Goal: Transaction & Acquisition: Download file/media

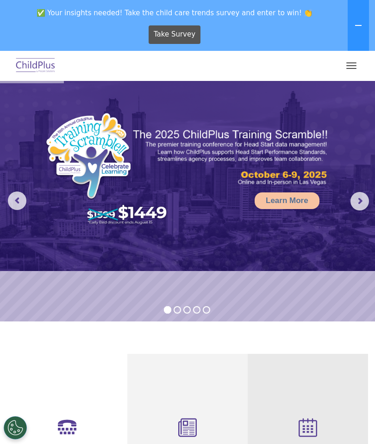
select select "MEDIUM"
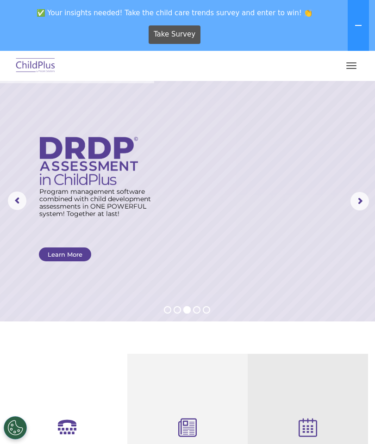
click at [66, 422] on icon at bounding box center [67, 428] width 106 height 18
click at [190, 423] on icon at bounding box center [187, 429] width 106 height 20
click at [353, 64] on button "button" at bounding box center [350, 65] width 19 height 15
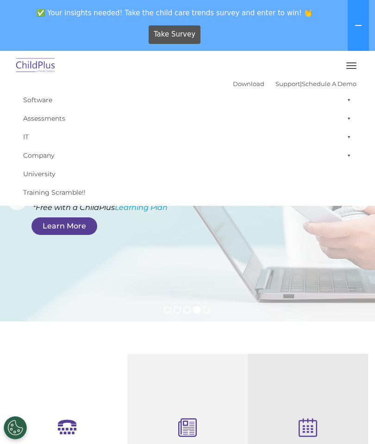
click at [353, 62] on button "button" at bounding box center [350, 65] width 19 height 15
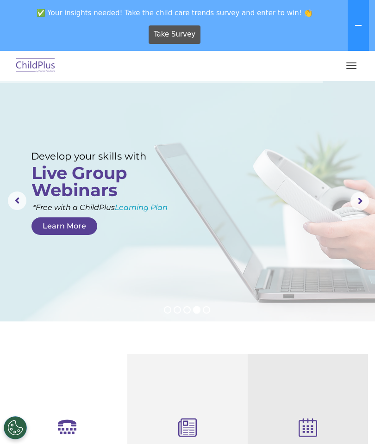
click at [18, 429] on button "Cookies Settings" at bounding box center [15, 427] width 23 height 23
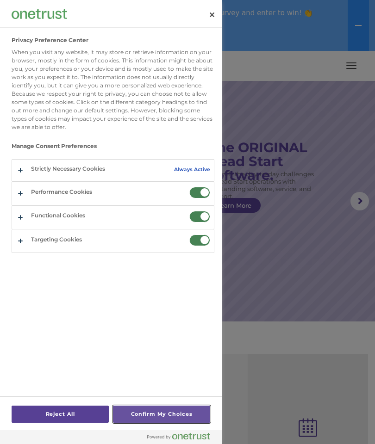
click at [189, 413] on button "Confirm My Choices" at bounding box center [161, 414] width 97 height 17
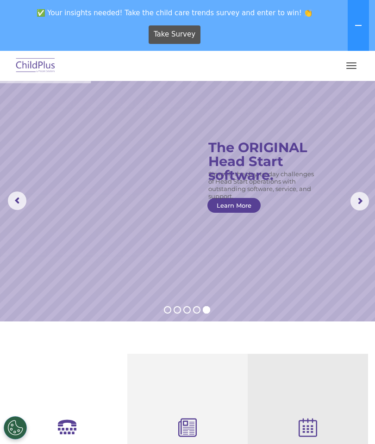
click at [67, 420] on icon at bounding box center [67, 428] width 106 height 18
click at [194, 421] on icon at bounding box center [187, 429] width 106 height 20
click at [196, 425] on icon at bounding box center [187, 429] width 106 height 20
click at [363, 30] on button at bounding box center [357, 25] width 21 height 51
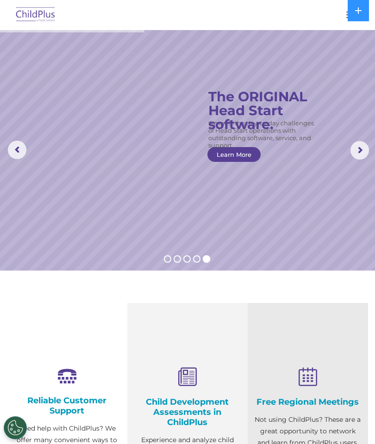
click at [357, 9] on icon at bounding box center [357, 10] width 7 height 7
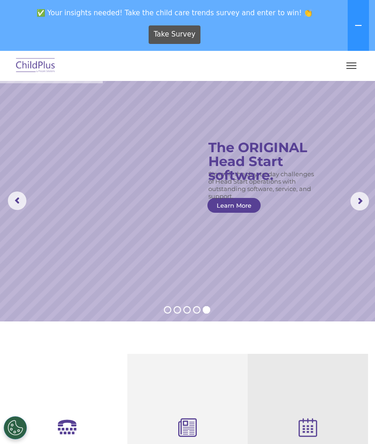
click at [359, 26] on icon at bounding box center [357, 25] width 7 height 7
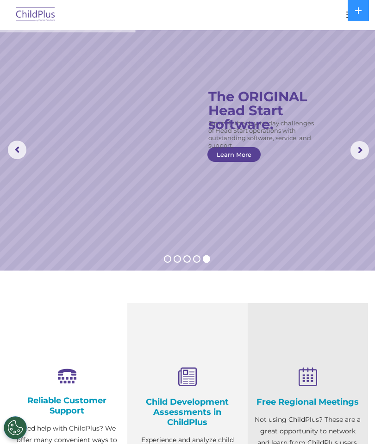
click at [16, 427] on button "Cookies Settings" at bounding box center [15, 427] width 23 height 23
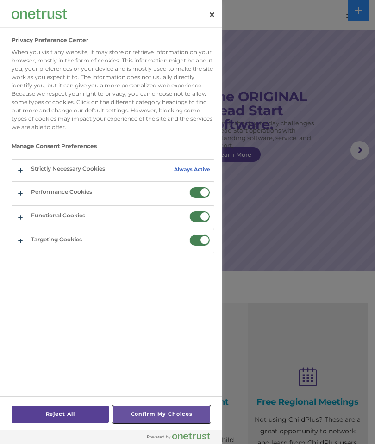
click at [173, 420] on button "Confirm My Choices" at bounding box center [161, 414] width 97 height 17
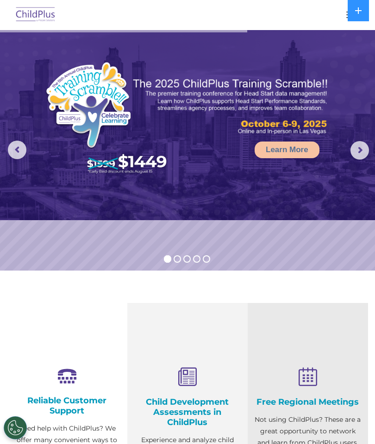
select select "MEDIUM"
click at [44, 15] on img at bounding box center [35, 15] width 43 height 22
click at [34, 15] on img at bounding box center [35, 15] width 43 height 22
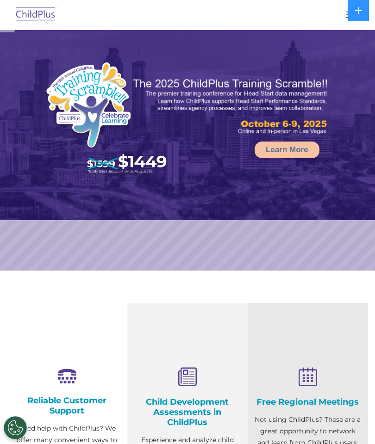
select select "MEDIUM"
click at [7, 419] on button "Cookies Settings" at bounding box center [15, 427] width 23 height 23
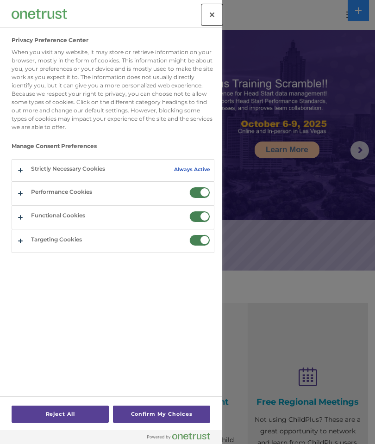
click at [209, 15] on button "Close" at bounding box center [212, 15] width 20 height 20
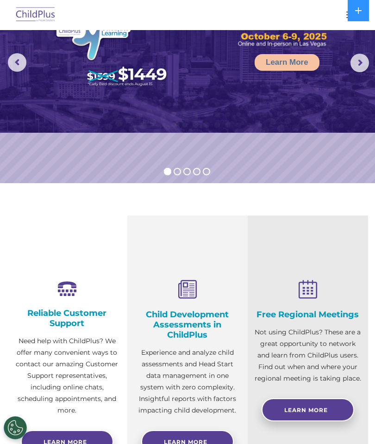
scroll to position [87, 0]
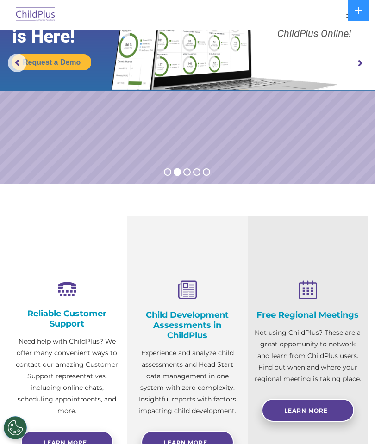
click at [195, 308] on div "Child Development Assessments in ChildPlus Experience and analyze child assessm…" at bounding box center [187, 349] width 106 height 136
click at [195, 291] on icon at bounding box center [187, 291] width 106 height 20
click at [200, 444] on span "Learn More" at bounding box center [185, 442] width 43 height 7
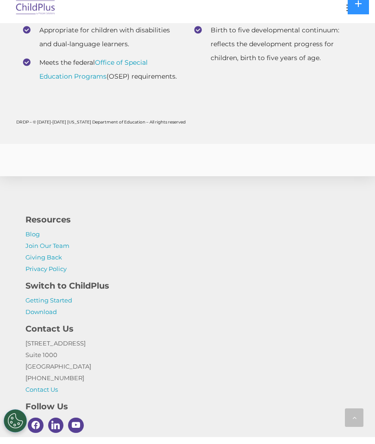
scroll to position [4495, 0]
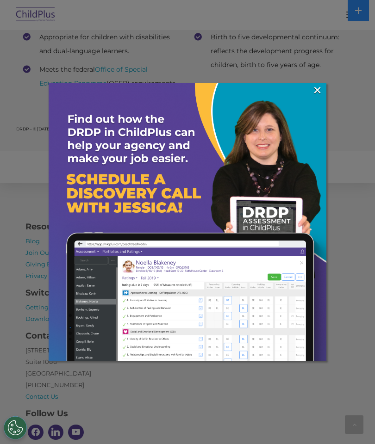
click at [319, 87] on link "×" at bounding box center [317, 90] width 11 height 9
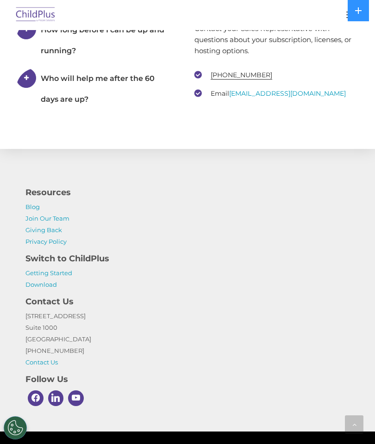
scroll to position [1860, 0]
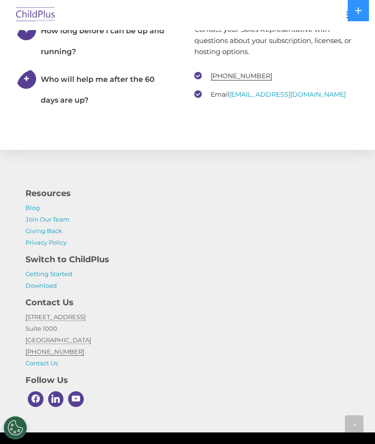
click at [48, 285] on link "Download" at bounding box center [40, 285] width 31 height 7
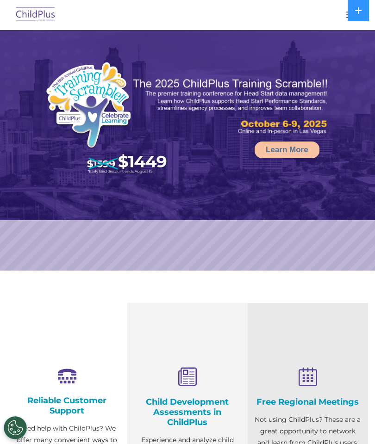
select select "MEDIUM"
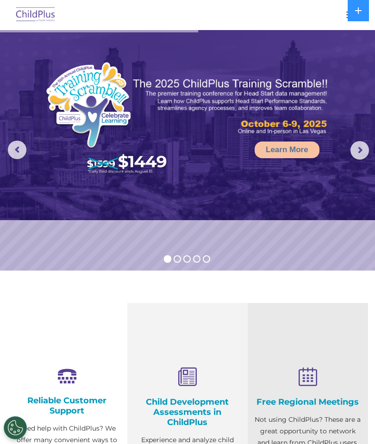
click at [191, 374] on icon at bounding box center [187, 378] width 106 height 20
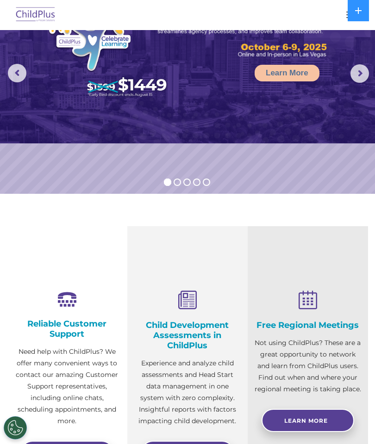
click at [189, 306] on icon at bounding box center [187, 301] width 106 height 20
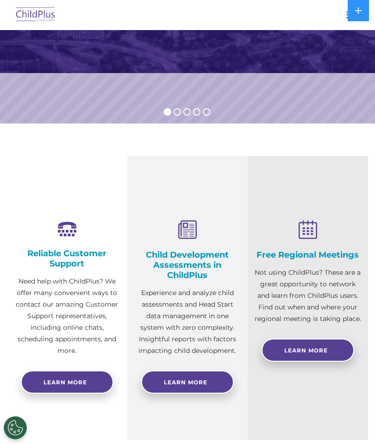
scroll to position [152, 0]
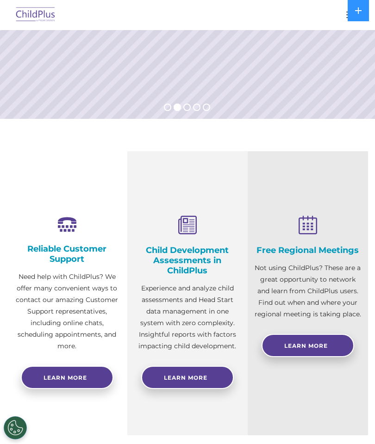
click at [204, 378] on span "Learn More" at bounding box center [185, 377] width 43 height 7
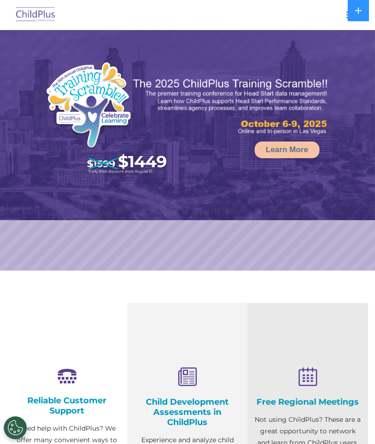
select select "MEDIUM"
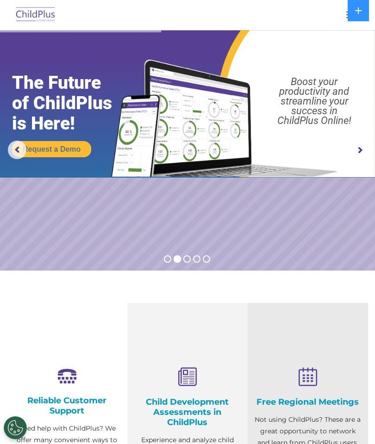
click at [338, 15] on div at bounding box center [187, 15] width 338 height 22
click at [46, 20] on img at bounding box center [35, 15] width 43 height 22
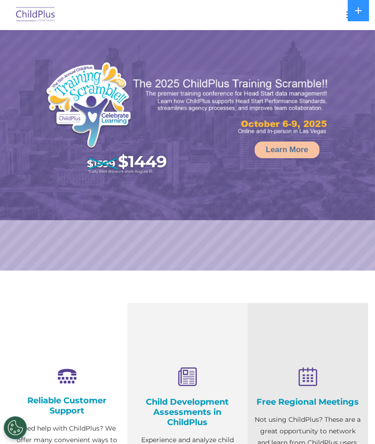
select select "MEDIUM"
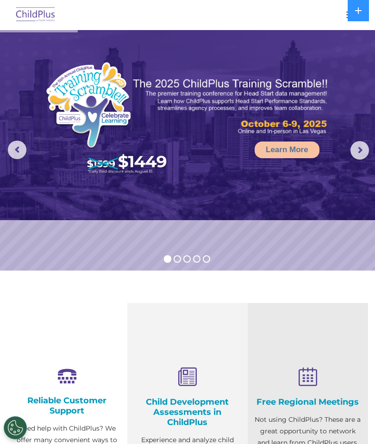
click at [356, 13] on icon at bounding box center [357, 10] width 7 height 7
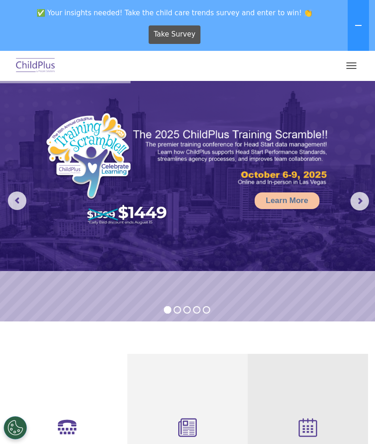
click at [351, 67] on button "button" at bounding box center [350, 65] width 19 height 15
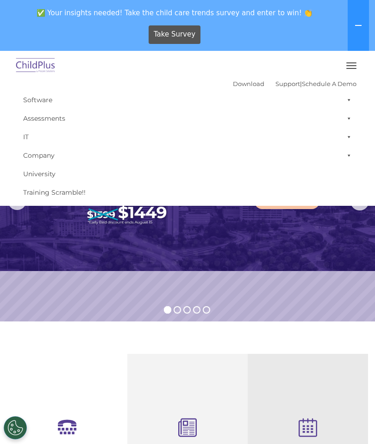
click at [233, 85] on link "Download" at bounding box center [248, 83] width 31 height 7
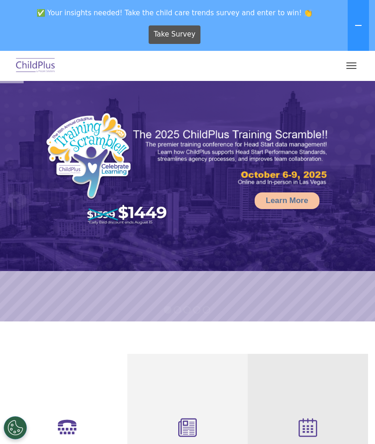
select select "MEDIUM"
click at [349, 63] on button "button" at bounding box center [350, 65] width 19 height 15
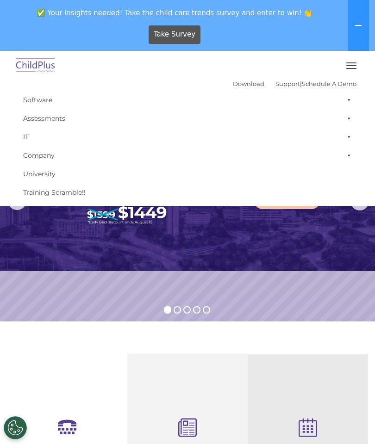
click at [349, 100] on span at bounding box center [346, 100] width 9 height 18
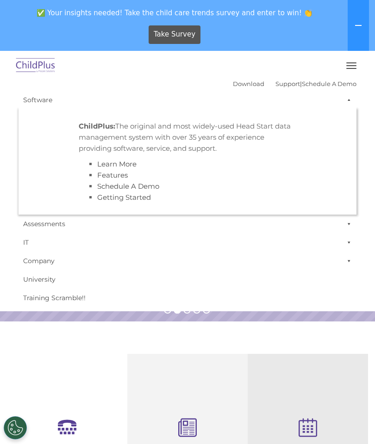
click at [351, 96] on span at bounding box center [346, 100] width 9 height 18
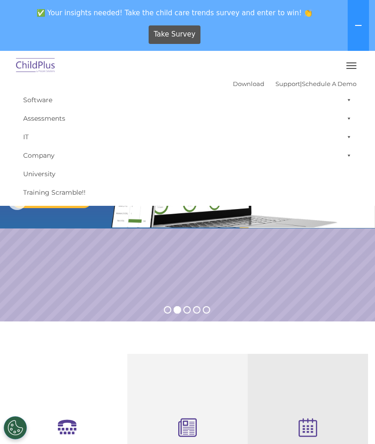
click at [350, 114] on span at bounding box center [346, 118] width 9 height 18
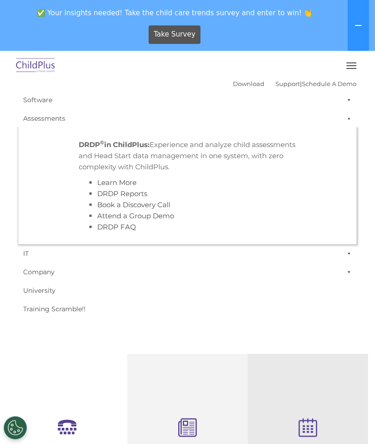
click at [347, 118] on span at bounding box center [346, 118] width 9 height 18
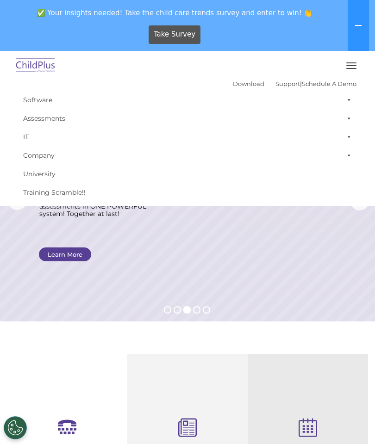
click at [352, 26] on button at bounding box center [357, 25] width 21 height 51
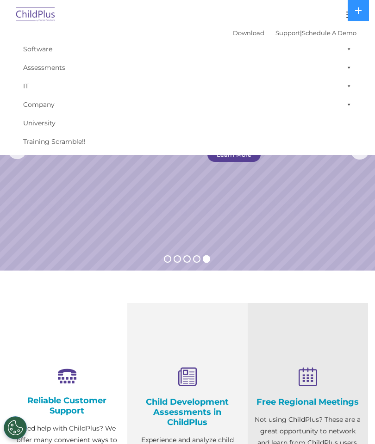
click at [99, 278] on section "Reliable Customer Support Need help with ChildPlus? We offer many convenient wa…" at bounding box center [187, 445] width 375 height 349
click at [233, 33] on link "Download" at bounding box center [248, 32] width 31 height 7
